Goal: Book appointment/travel/reservation

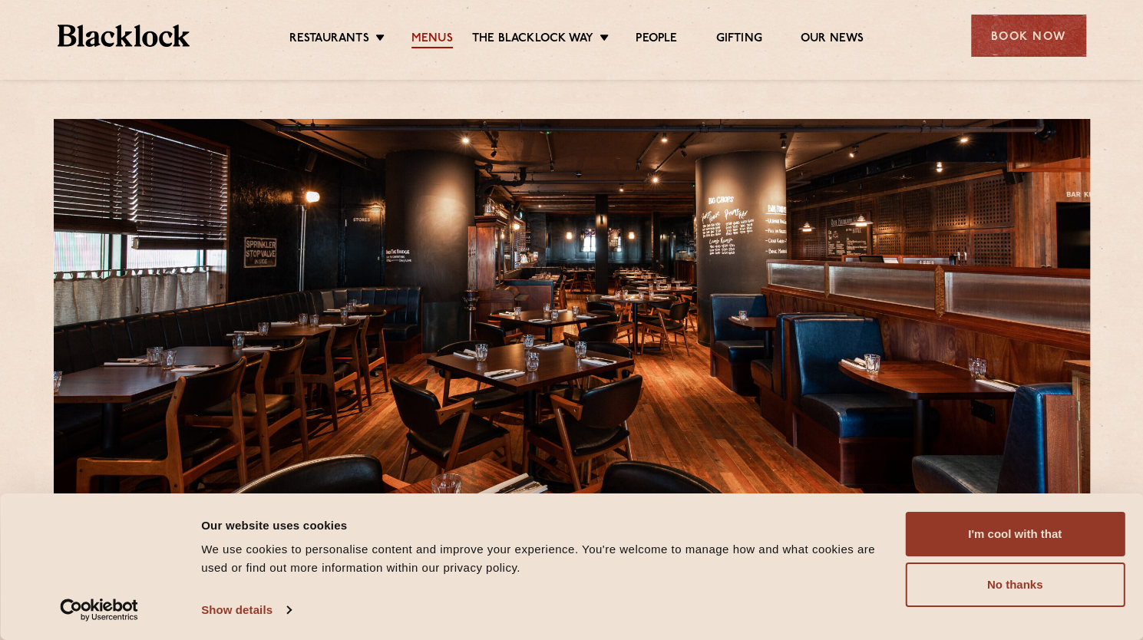
click at [437, 38] on link "Menus" at bounding box center [431, 39] width 41 height 17
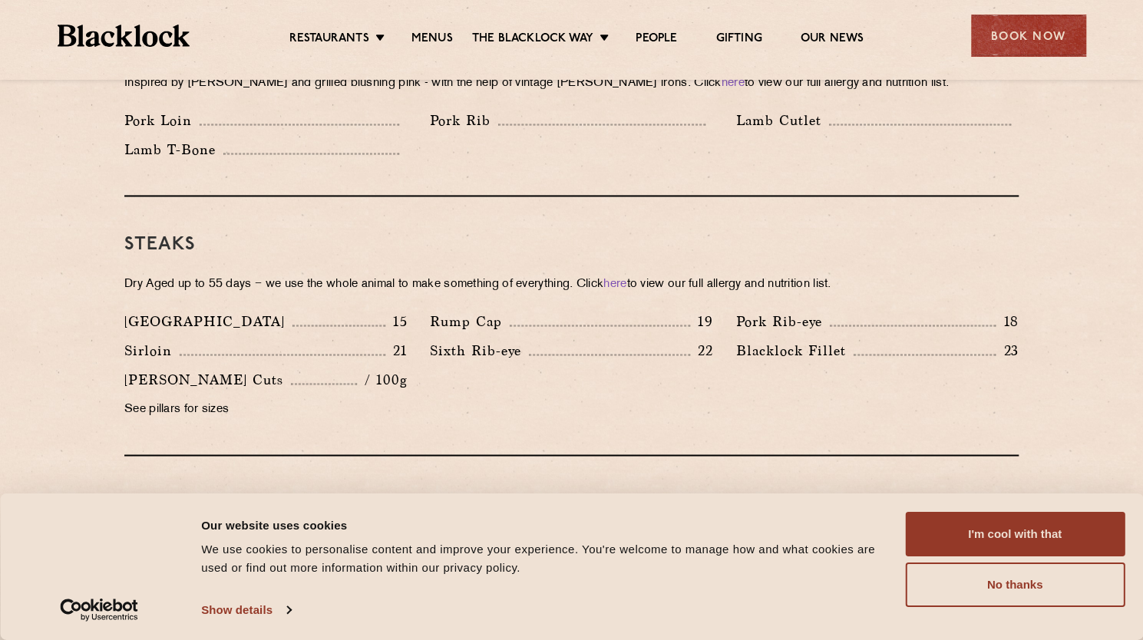
scroll to position [1535, 0]
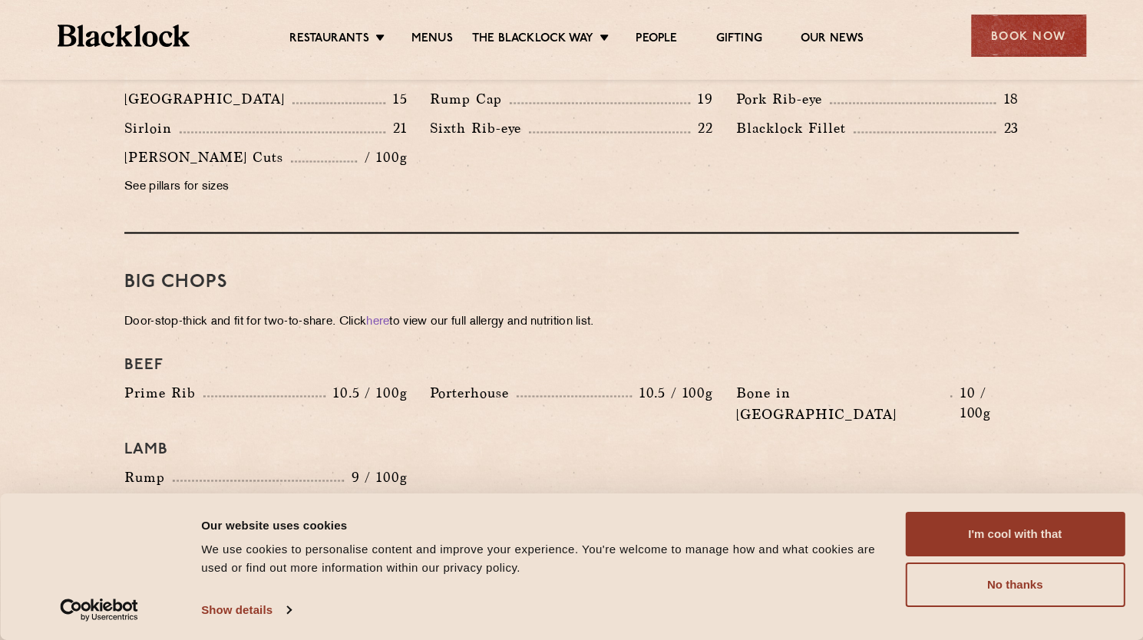
click at [203, 176] on p "See pillars for sizes" at bounding box center [265, 186] width 282 height 21
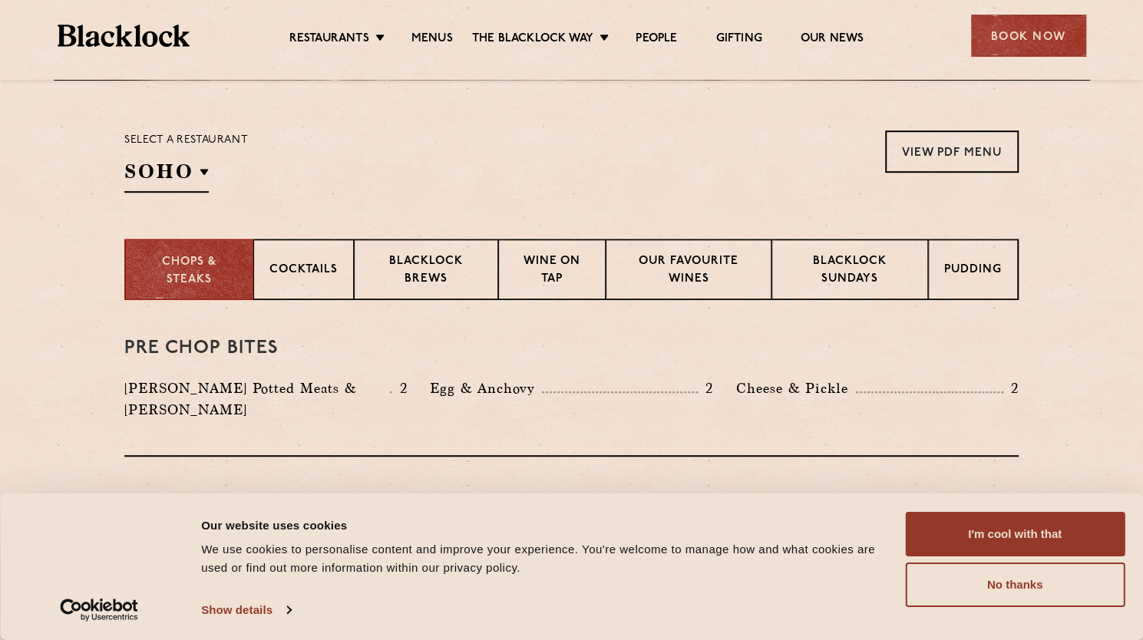
scroll to position [444, 0]
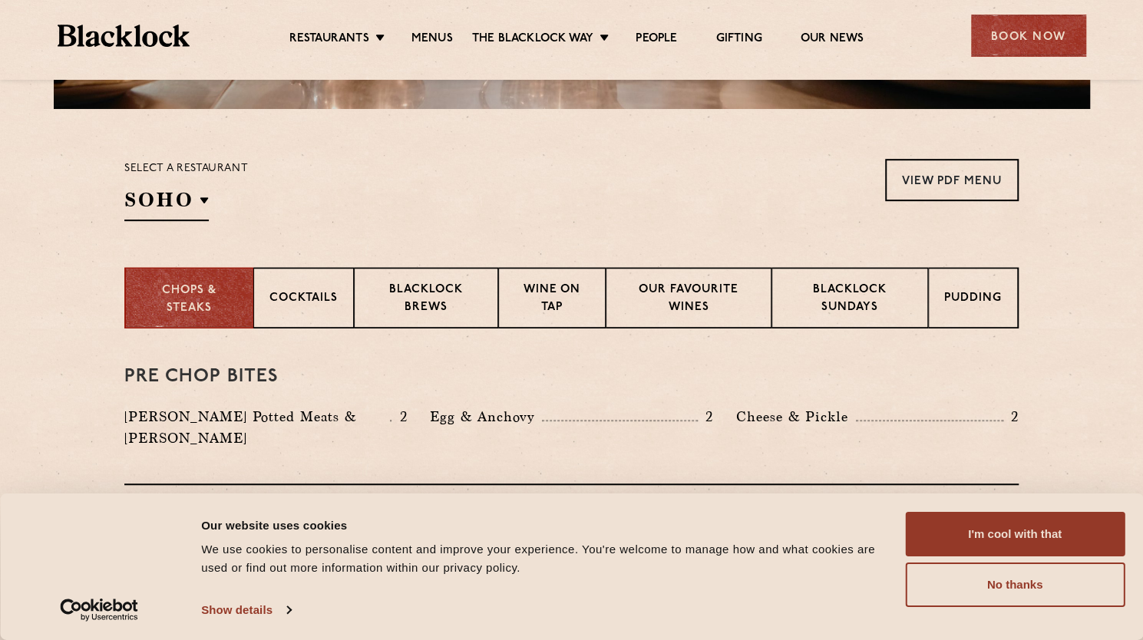
click at [211, 200] on div "Select a restaurant [GEOGRAPHIC_DATA] [GEOGRAPHIC_DATA] [GEOGRAPHIC_DATA] [GEOG…" at bounding box center [186, 190] width 124 height 62
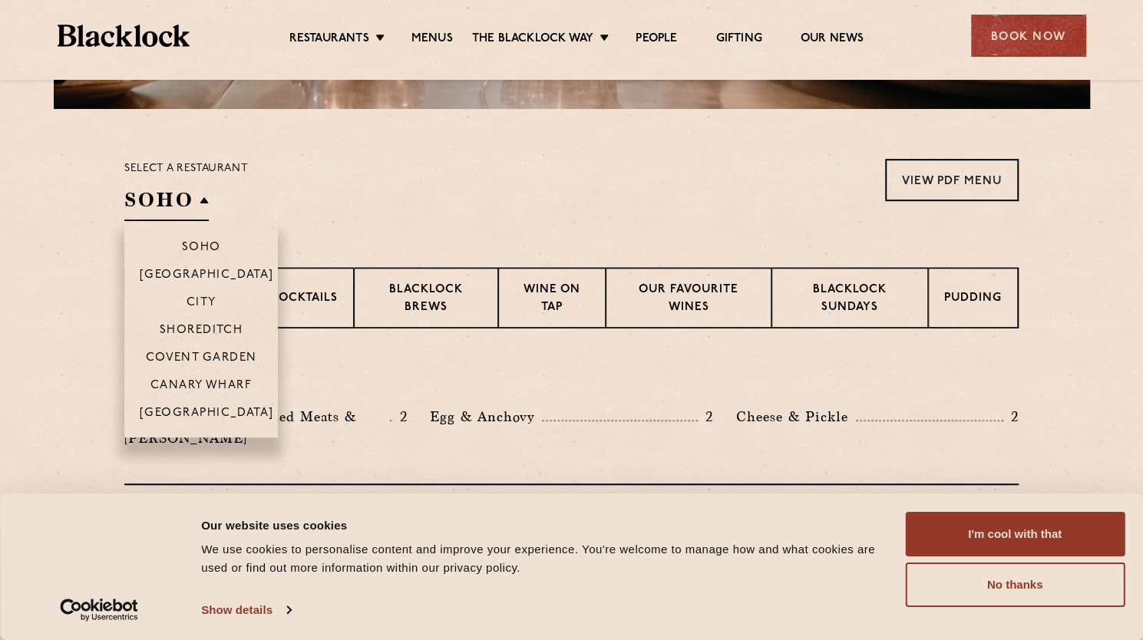
click at [187, 198] on h2 "SOHO" at bounding box center [166, 203] width 84 height 35
click at [224, 382] on p "Canary Wharf" at bounding box center [200, 386] width 101 height 15
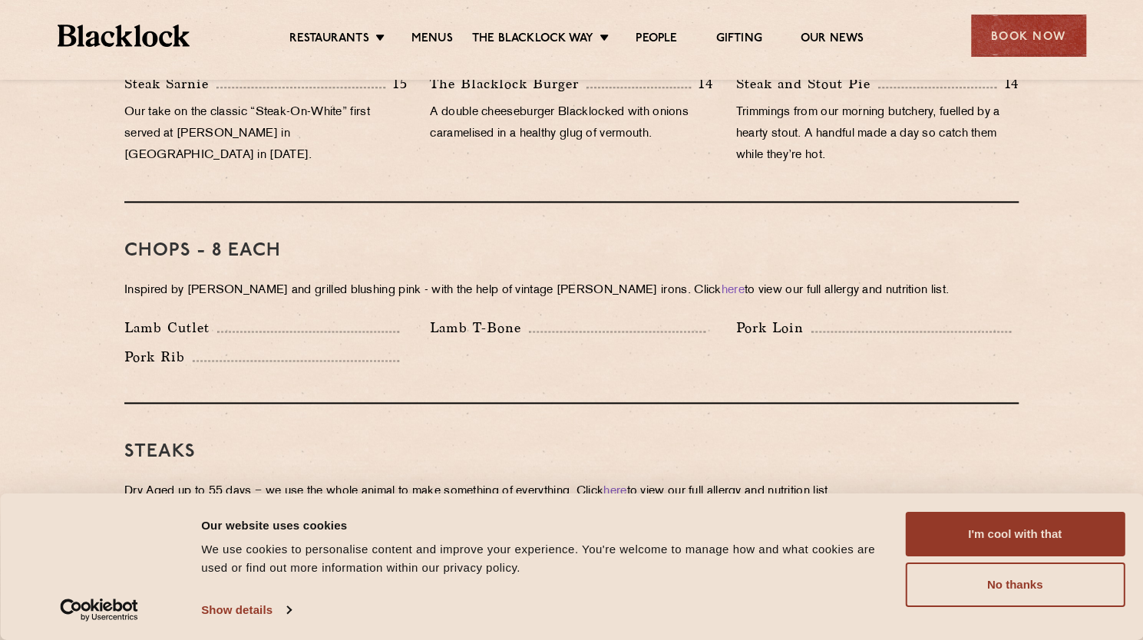
scroll to position [1364, 0]
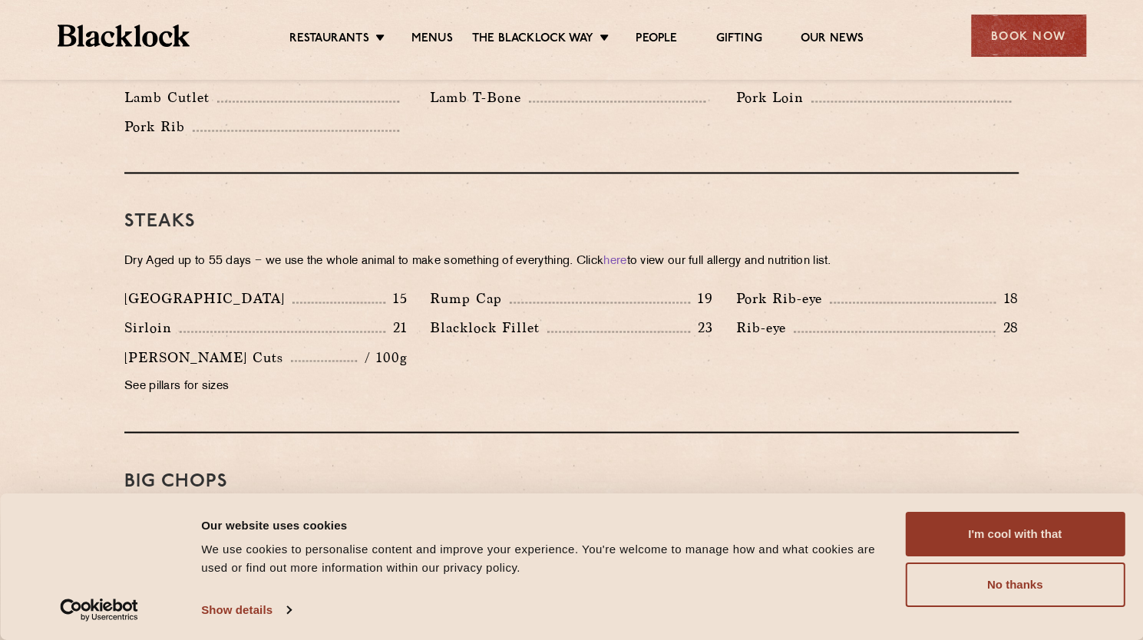
click at [184, 353] on div "[PERSON_NAME] Cuts / 100g See pillars for sizes" at bounding box center [265, 375] width 305 height 58
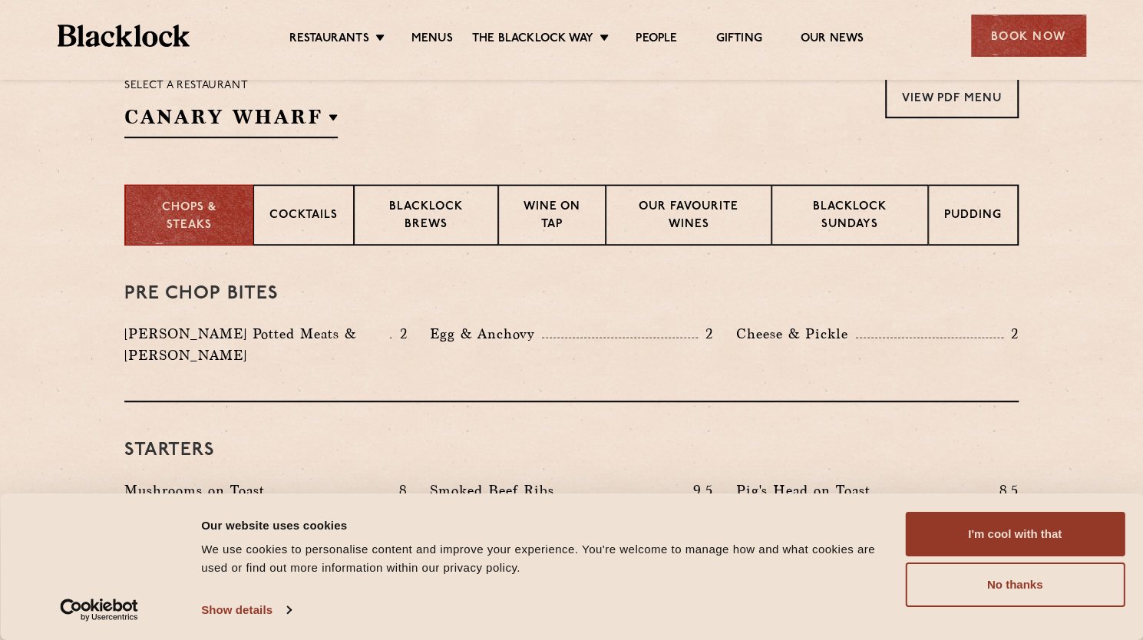
scroll to position [444, 0]
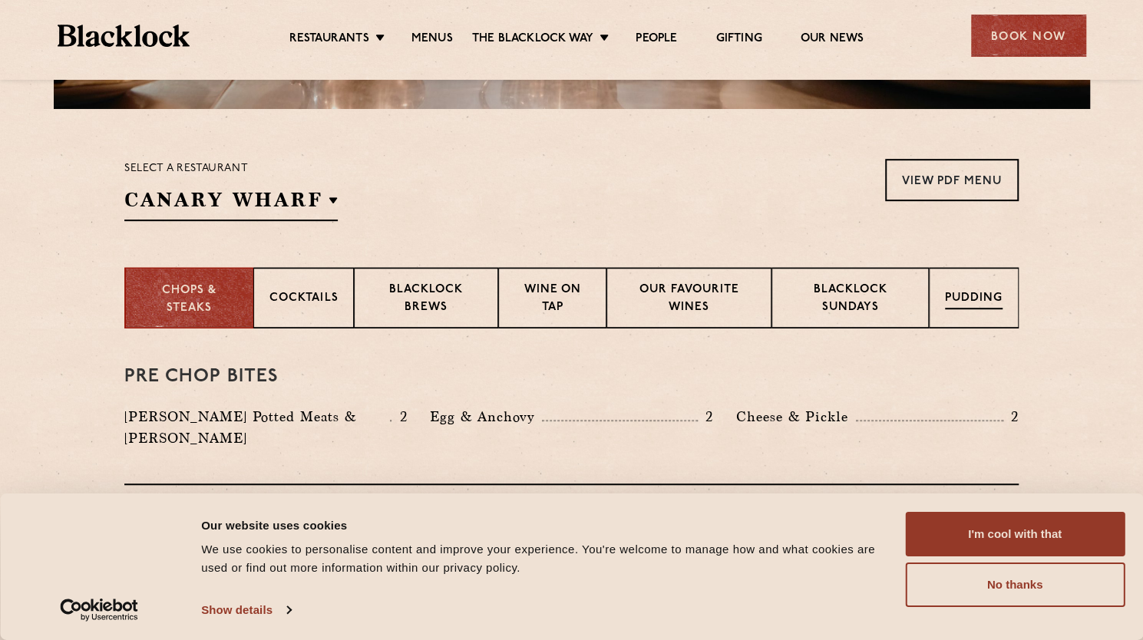
click at [984, 290] on p "Pudding" at bounding box center [974, 299] width 58 height 19
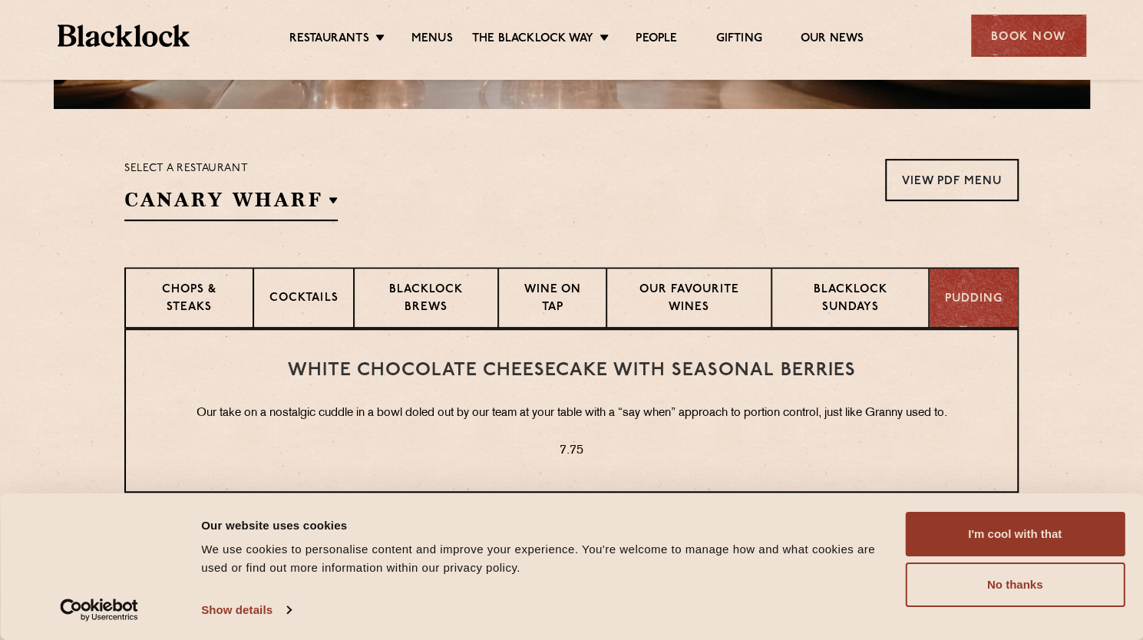
scroll to position [856, 0]
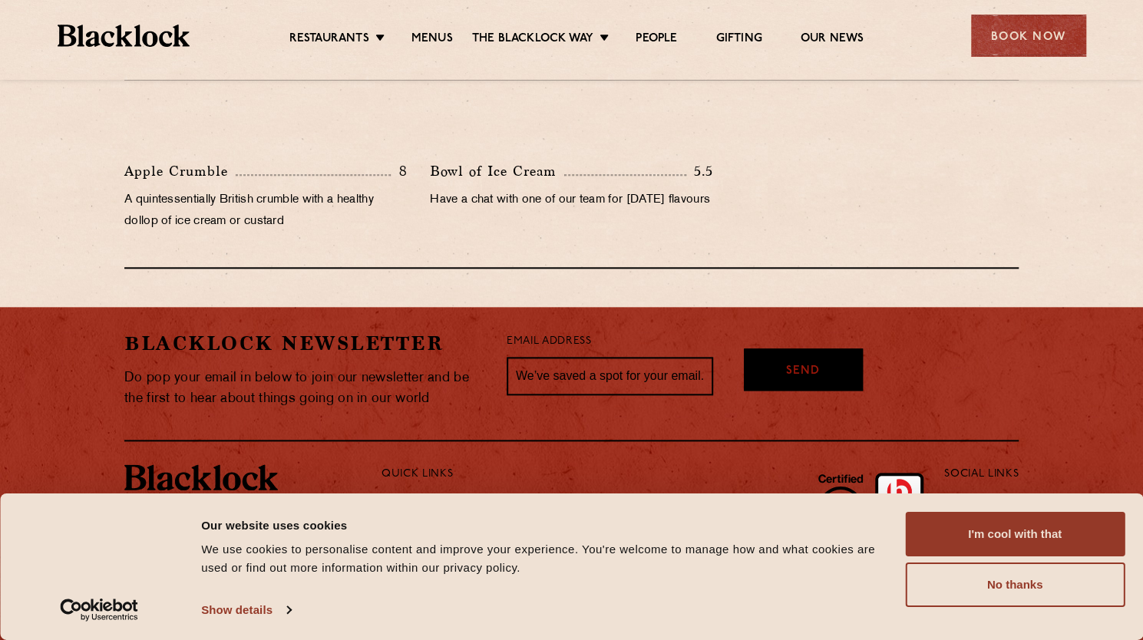
click at [957, 39] on ul "Restaurants [GEOGRAPHIC_DATA] [GEOGRAPHIC_DATA] [GEOGRAPHIC_DATA] [GEOGRAPHIC_D…" at bounding box center [576, 36] width 773 height 25
click at [1025, 28] on div "Book Now" at bounding box center [1028, 36] width 115 height 42
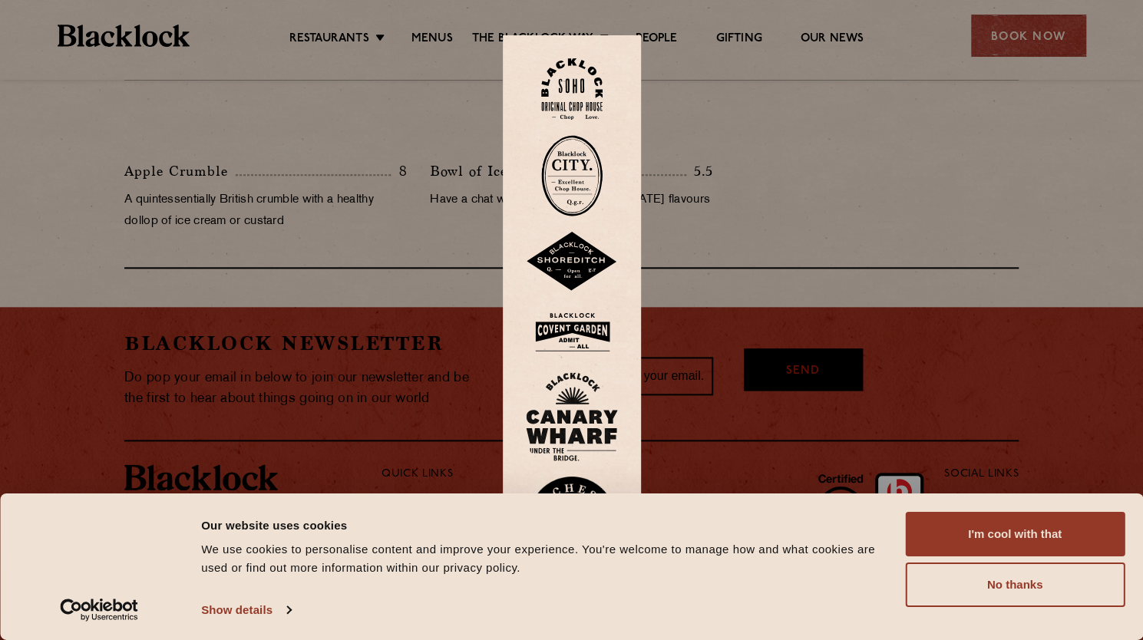
click at [605, 424] on img at bounding box center [572, 416] width 92 height 89
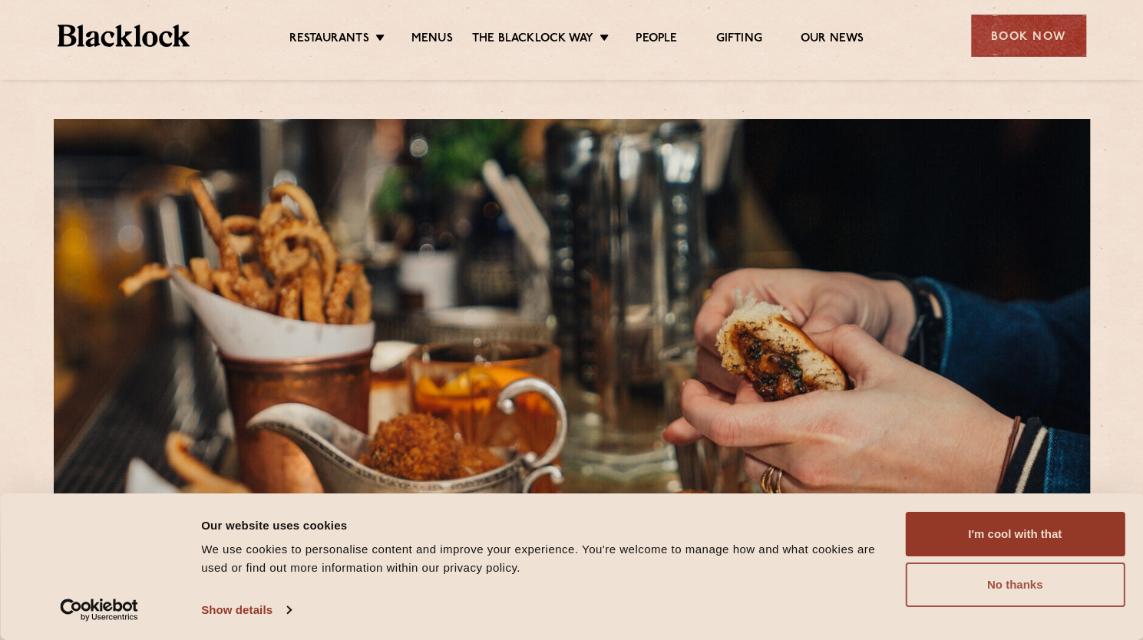
click at [932, 586] on button "No thanks" at bounding box center [1014, 584] width 219 height 45
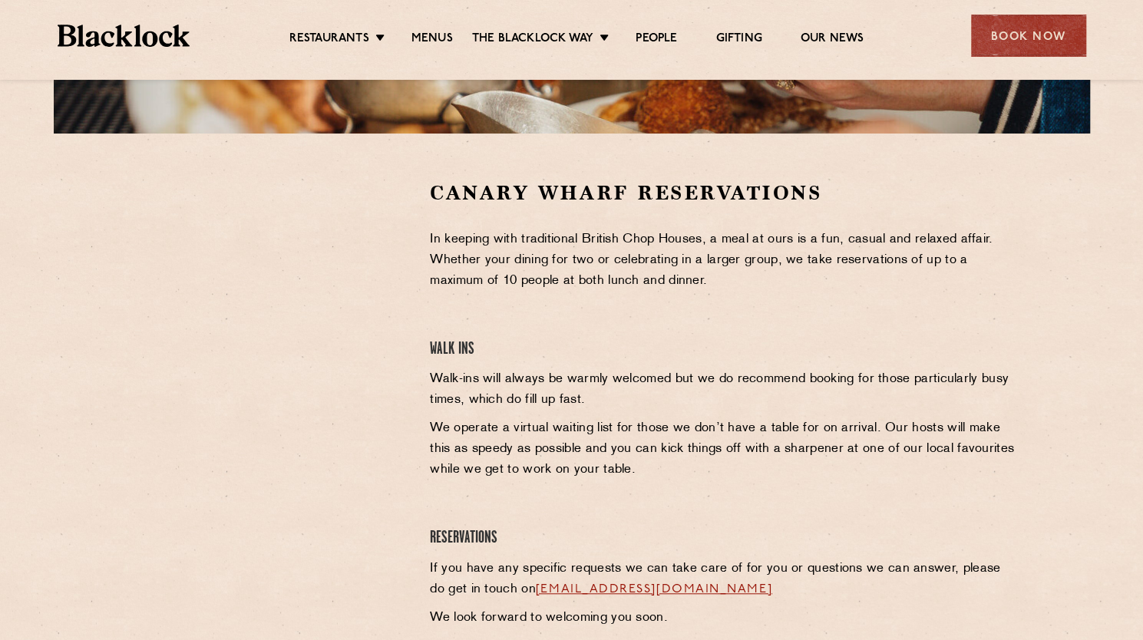
scroll to position [219, 0]
